Goal: Subscribe to service/newsletter

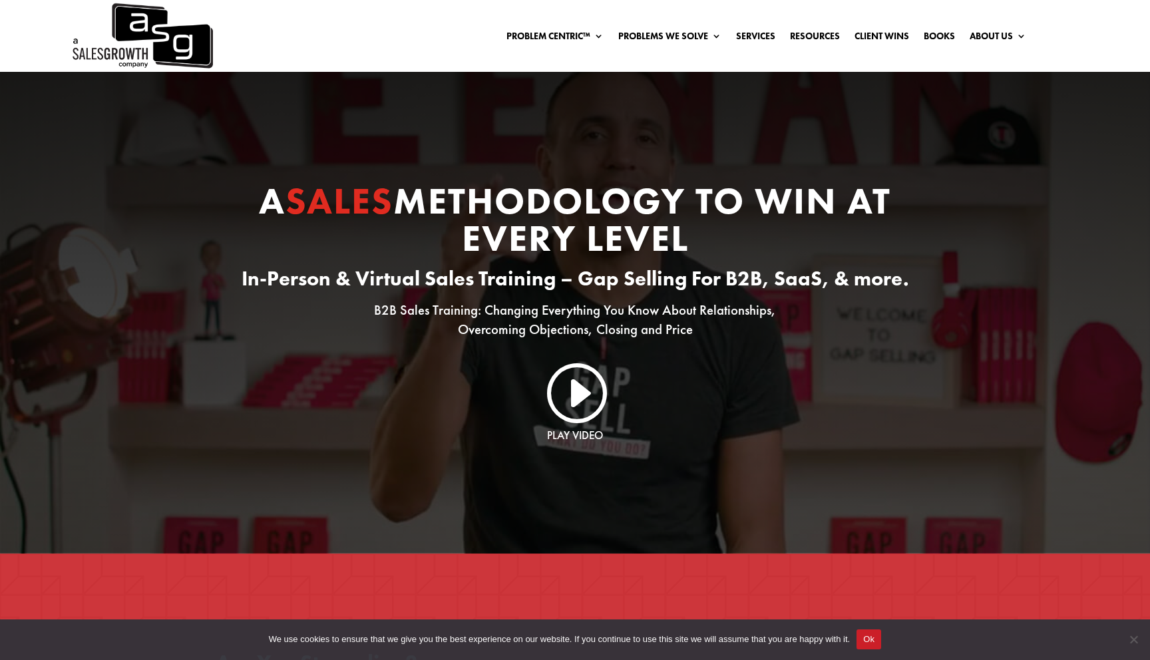
click at [369, 32] on div "Problem Centric™ Problem Centric™ OS Problem Identification Chart Sales Trainin…" at bounding box center [620, 36] width 814 height 20
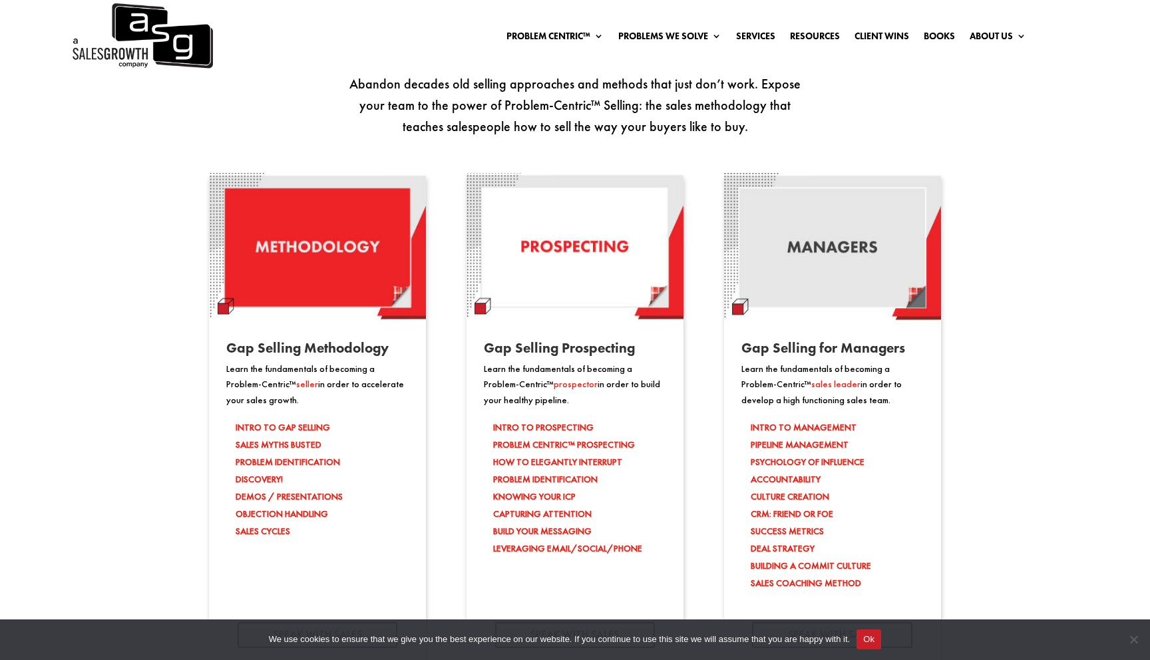
scroll to position [1086, 0]
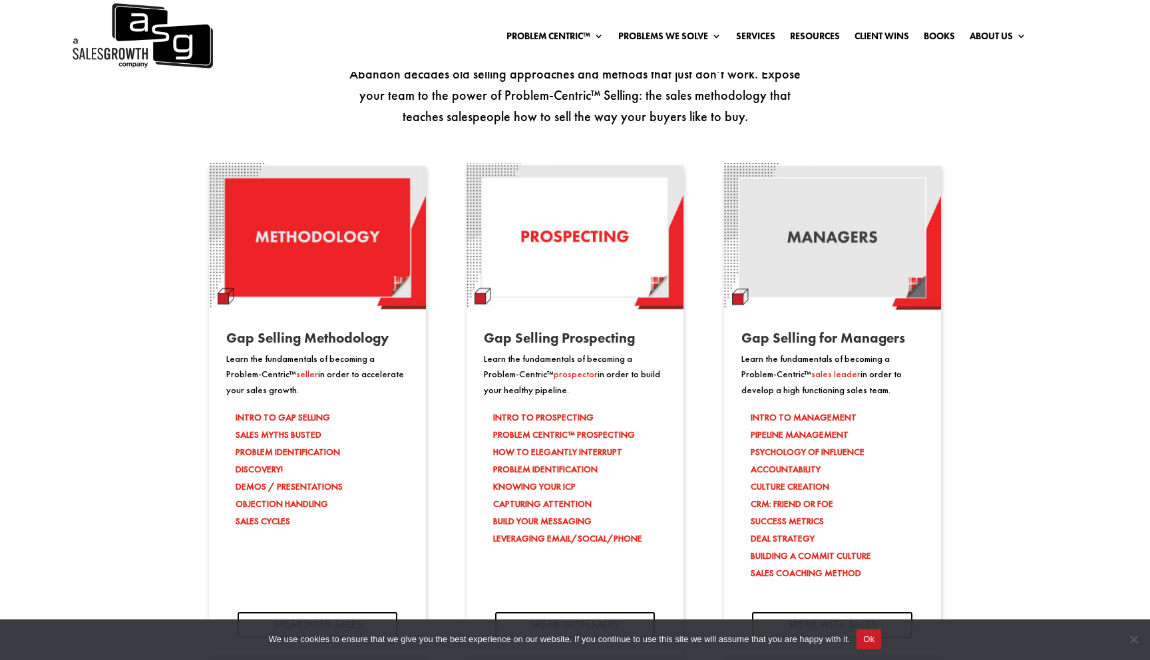
click at [554, 373] on span "prospector" at bounding box center [576, 374] width 44 height 12
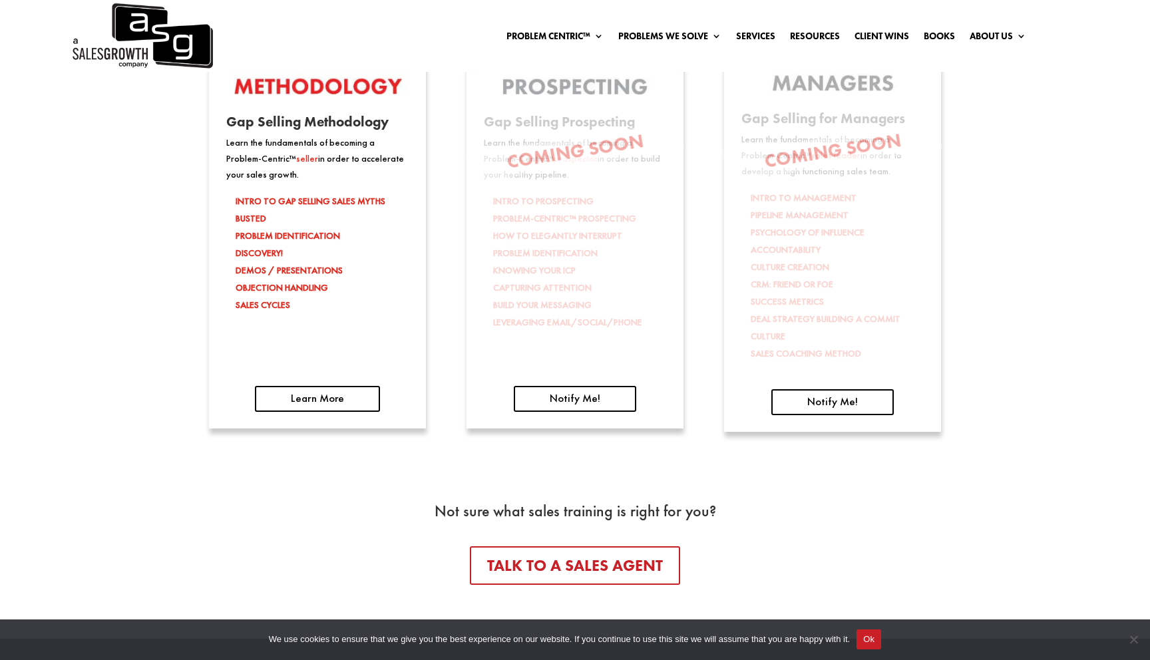
scroll to position [2189, 0]
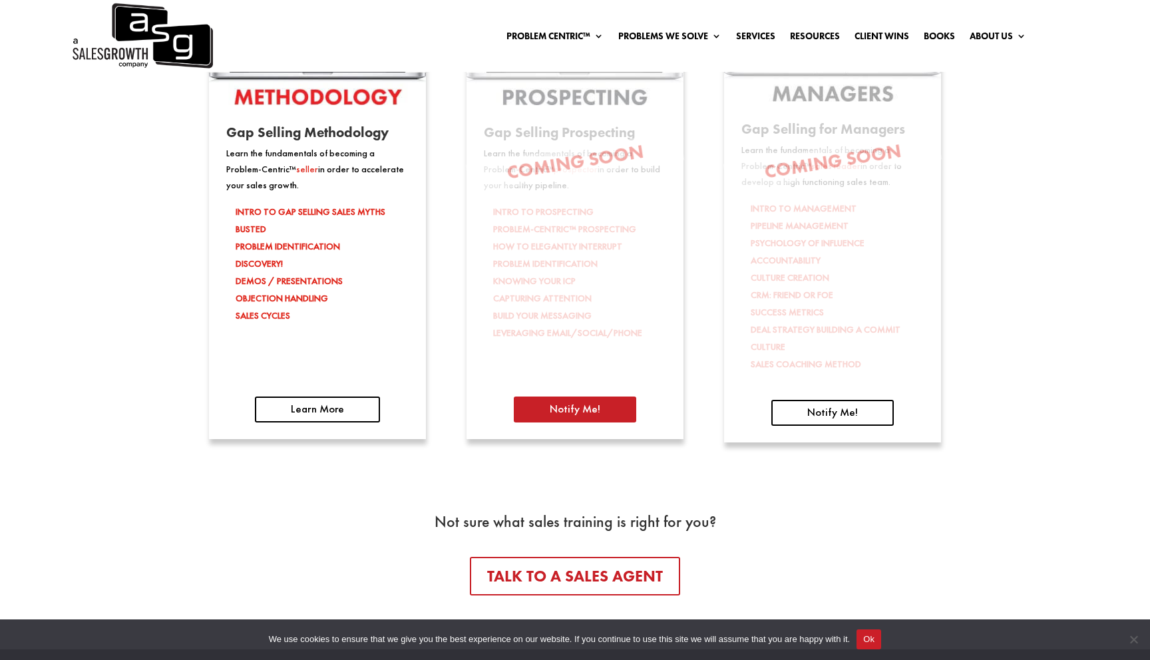
click at [589, 413] on link "Notify Me!" at bounding box center [575, 410] width 122 height 26
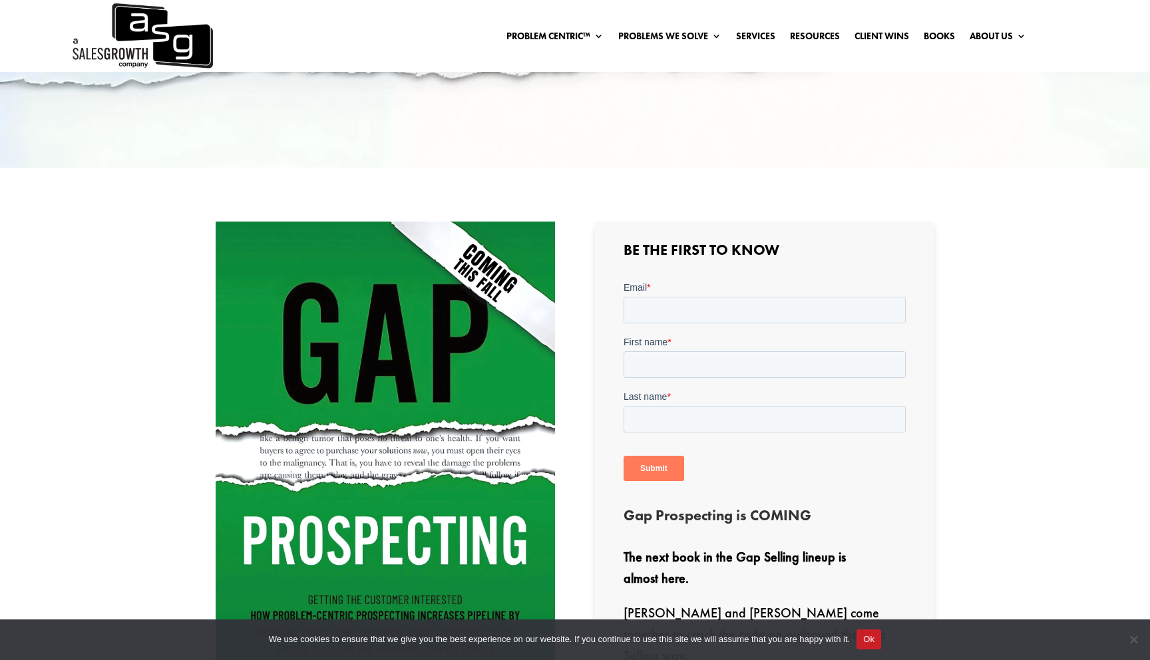
scroll to position [258, 0]
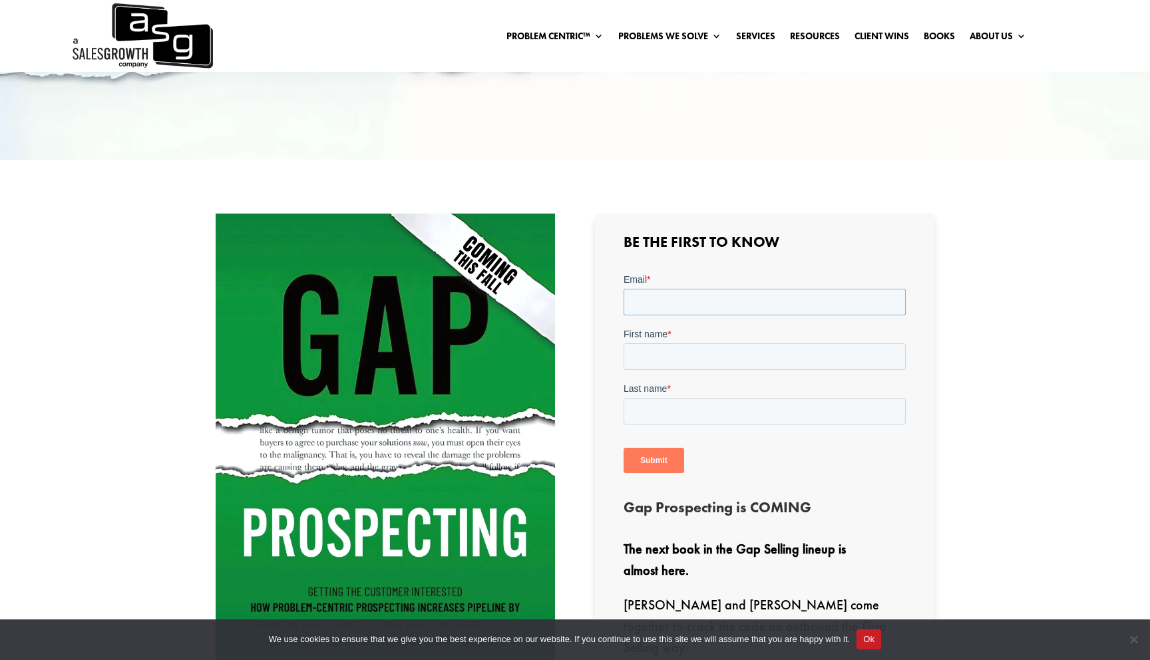
click at [713, 302] on input "Email *" at bounding box center [764, 301] width 282 height 27
type input "dave.sloan@consensus.com"
click at [691, 350] on input "First name *" at bounding box center [764, 356] width 282 height 27
click at [663, 355] on input "First name *" at bounding box center [764, 356] width 282 height 27
type input "Dave"
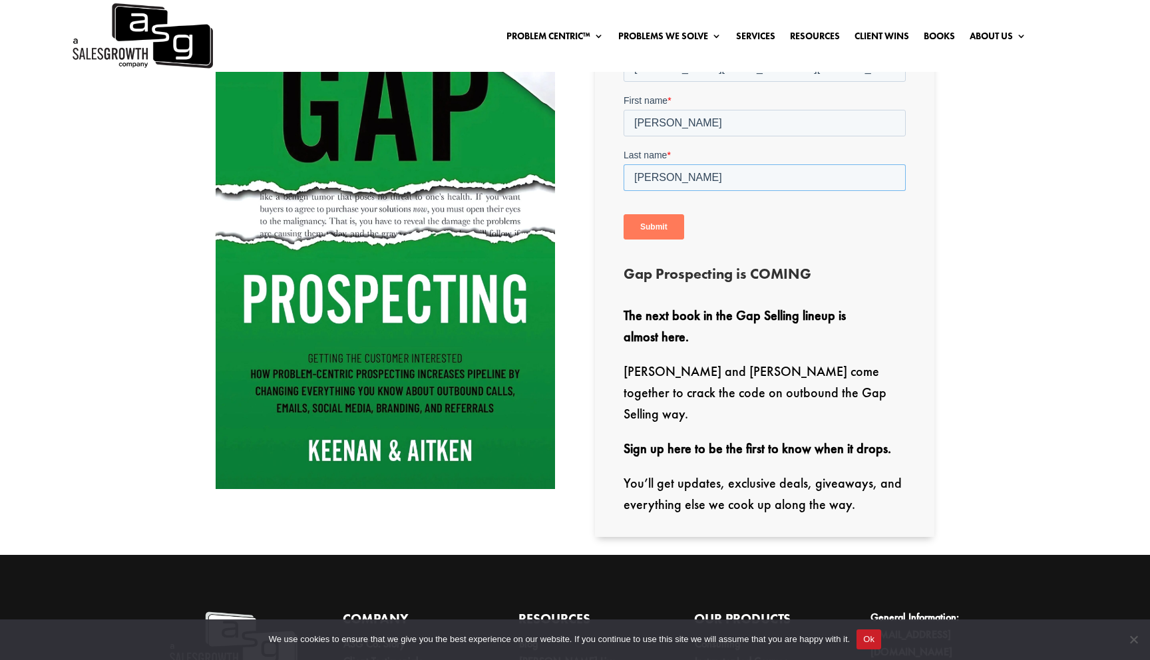
scroll to position [499, 0]
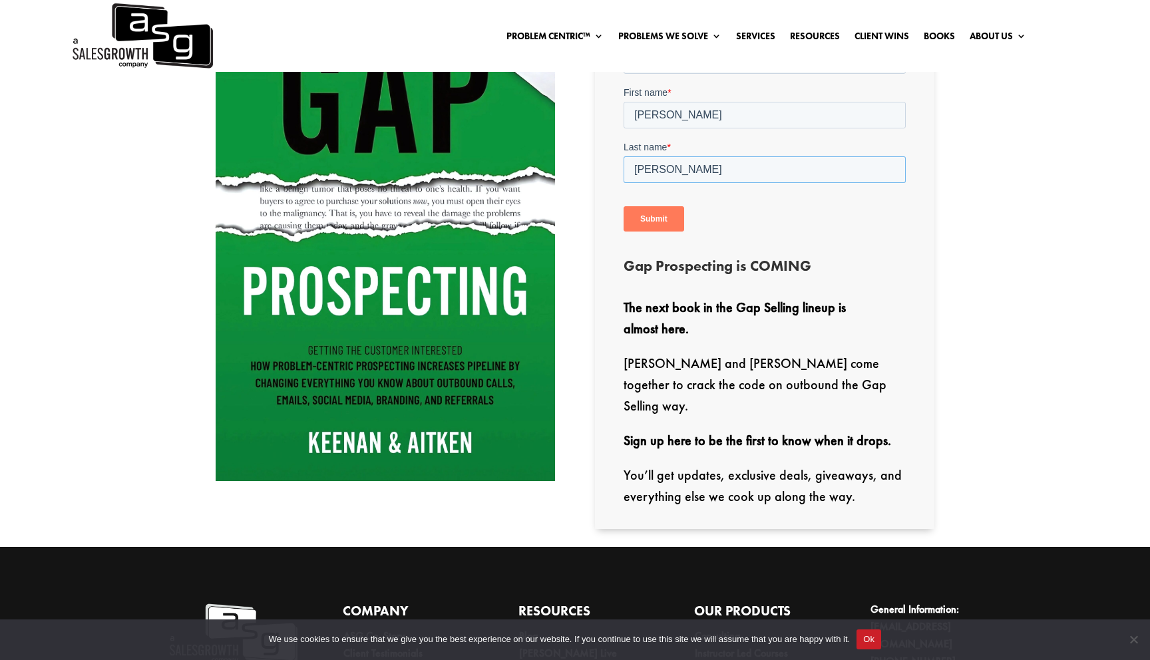
type input "Sloan"
click at [650, 217] on input "Submit" at bounding box center [653, 218] width 61 height 25
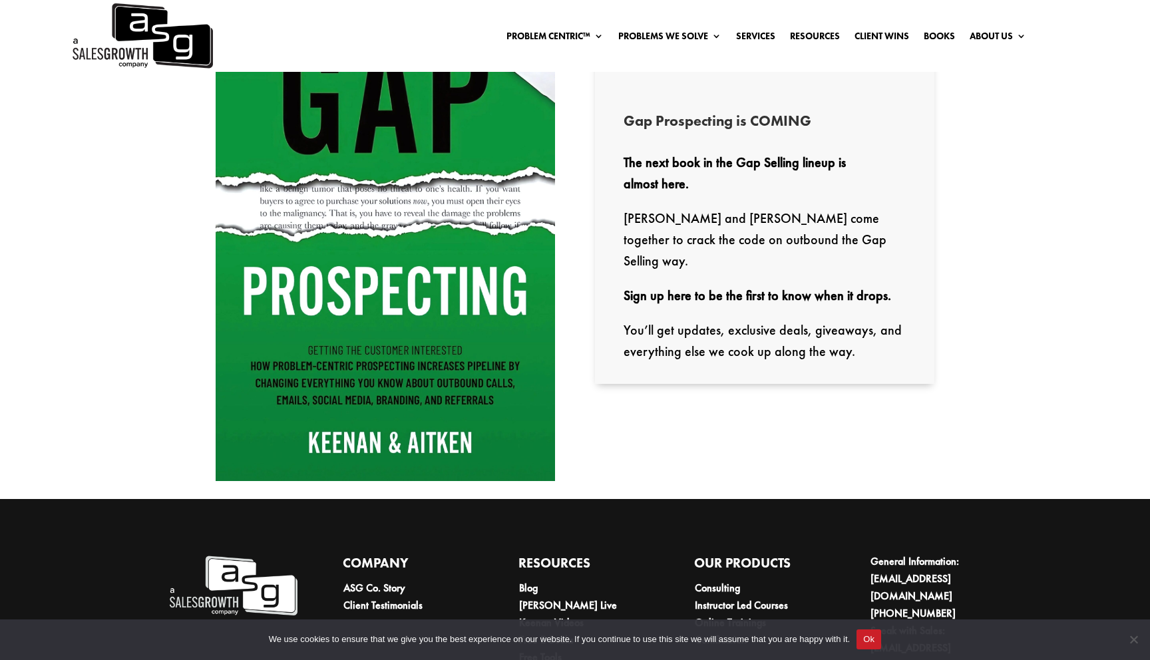
click at [790, 287] on strong "Sign up here to be the first to know when it drops." at bounding box center [758, 295] width 268 height 17
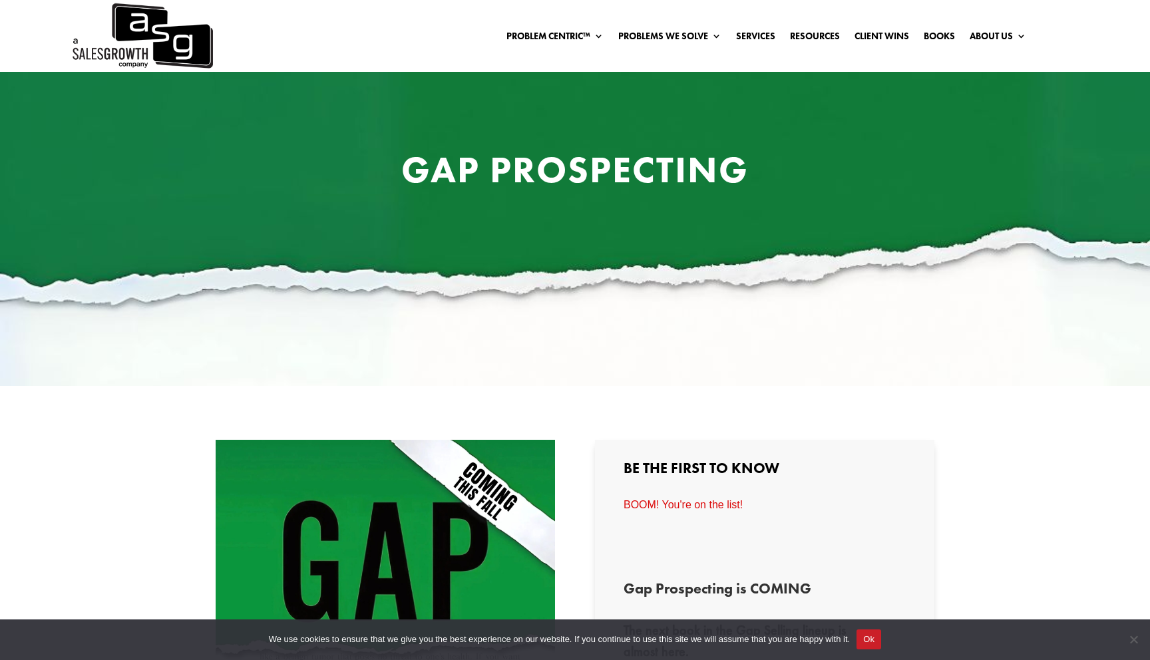
scroll to position [0, 0]
